Goal: Task Accomplishment & Management: Use online tool/utility

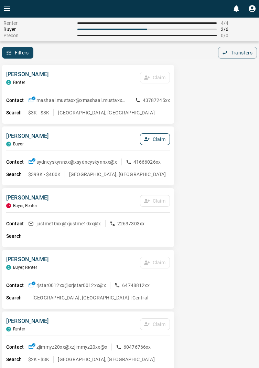
click at [166, 144] on button "Claim" at bounding box center [155, 139] width 30 height 12
click at [157, 144] on button "Confirm Claim" at bounding box center [145, 139] width 49 height 12
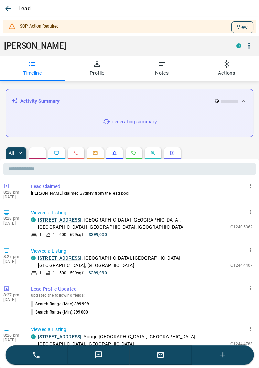
click at [242, 28] on button "View" at bounding box center [243, 27] width 22 height 12
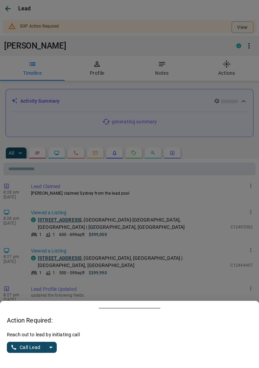
click at [55, 347] on button "split button" at bounding box center [51, 347] width 12 height 11
click at [43, 333] on li "Log Manual Call" at bounding box center [32, 334] width 42 height 10
click at [31, 338] on p "Reach out to lead by initiating call" at bounding box center [43, 334] width 73 height 7
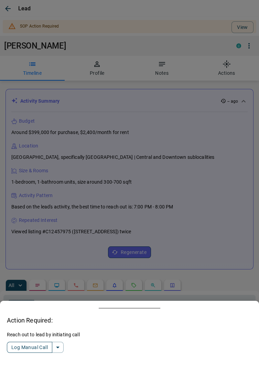
click at [16, 347] on button "Log Manual Call" at bounding box center [29, 347] width 45 height 11
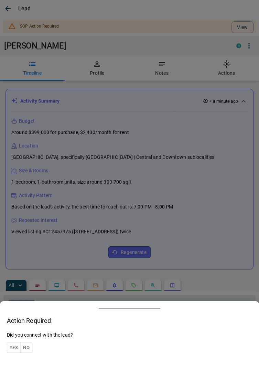
click at [15, 346] on button "Yes" at bounding box center [14, 347] width 14 height 11
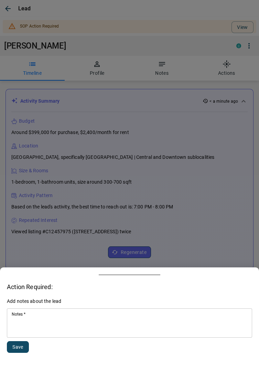
click at [74, 316] on textarea "Notes   *" at bounding box center [130, 322] width 236 height 23
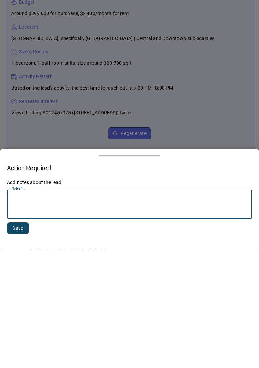
scroll to position [80, 0]
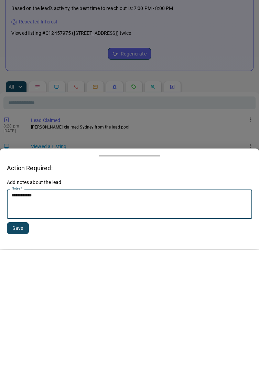
type textarea "**********"
click at [22, 343] on button "Save" at bounding box center [18, 347] width 22 height 12
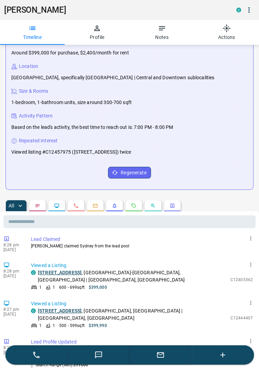
scroll to position [0, 0]
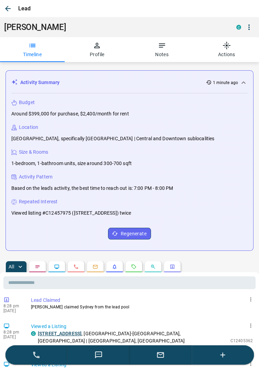
click at [11, 6] on icon "button" at bounding box center [8, 8] width 8 height 8
